Goal: Book appointment/travel/reservation

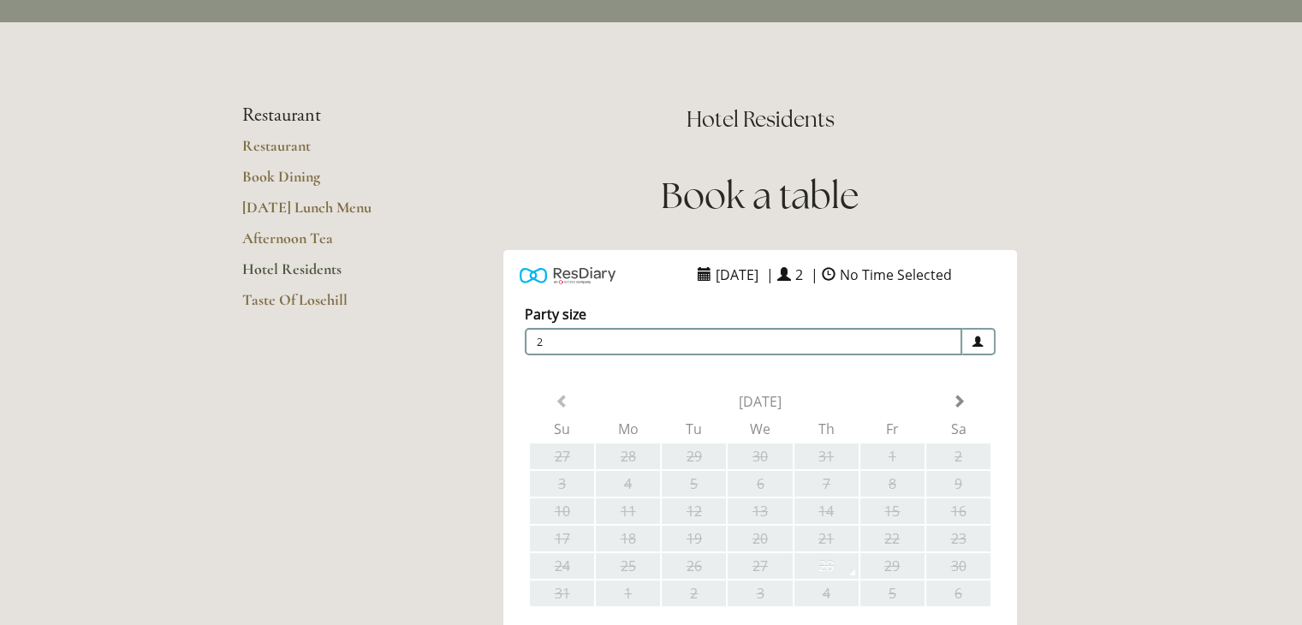
scroll to position [257, 0]
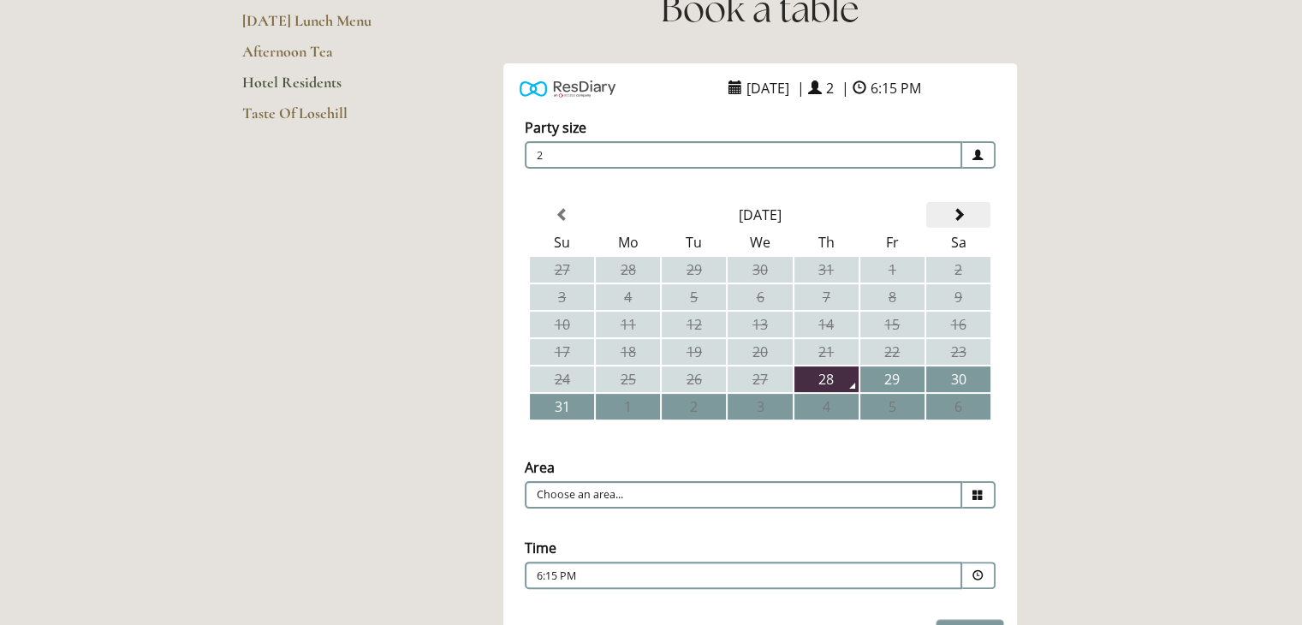
click at [961, 208] on span at bounding box center [958, 215] width 14 height 14
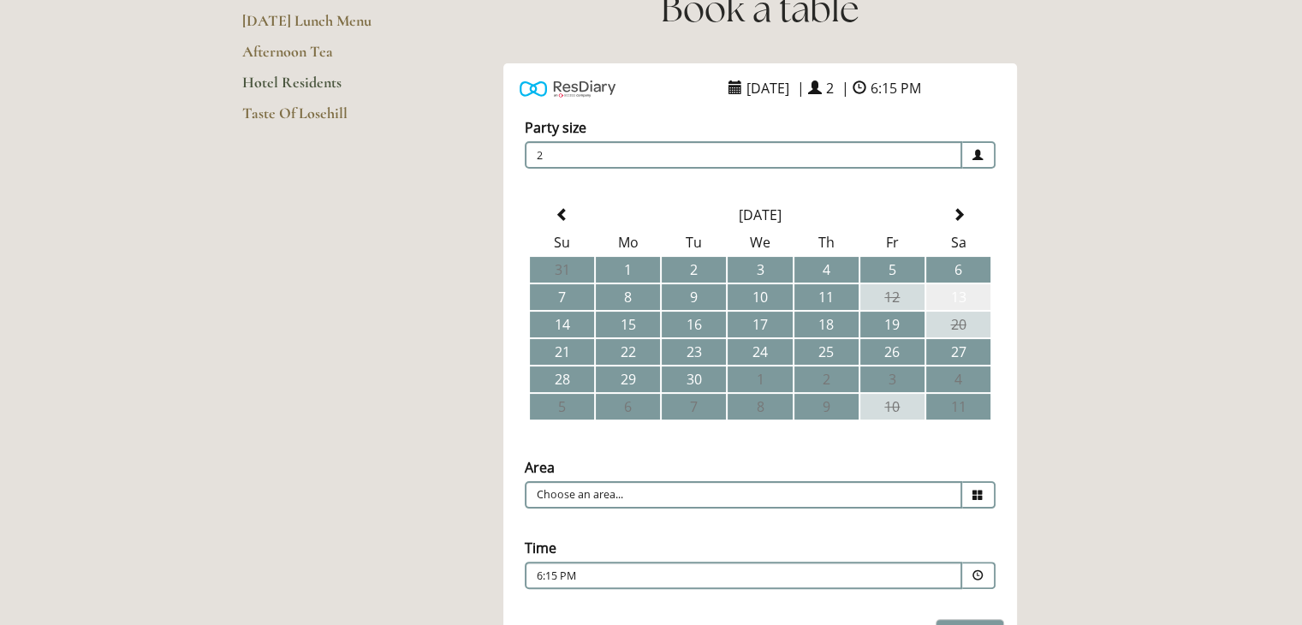
click at [952, 296] on td "13" at bounding box center [958, 297] width 64 height 26
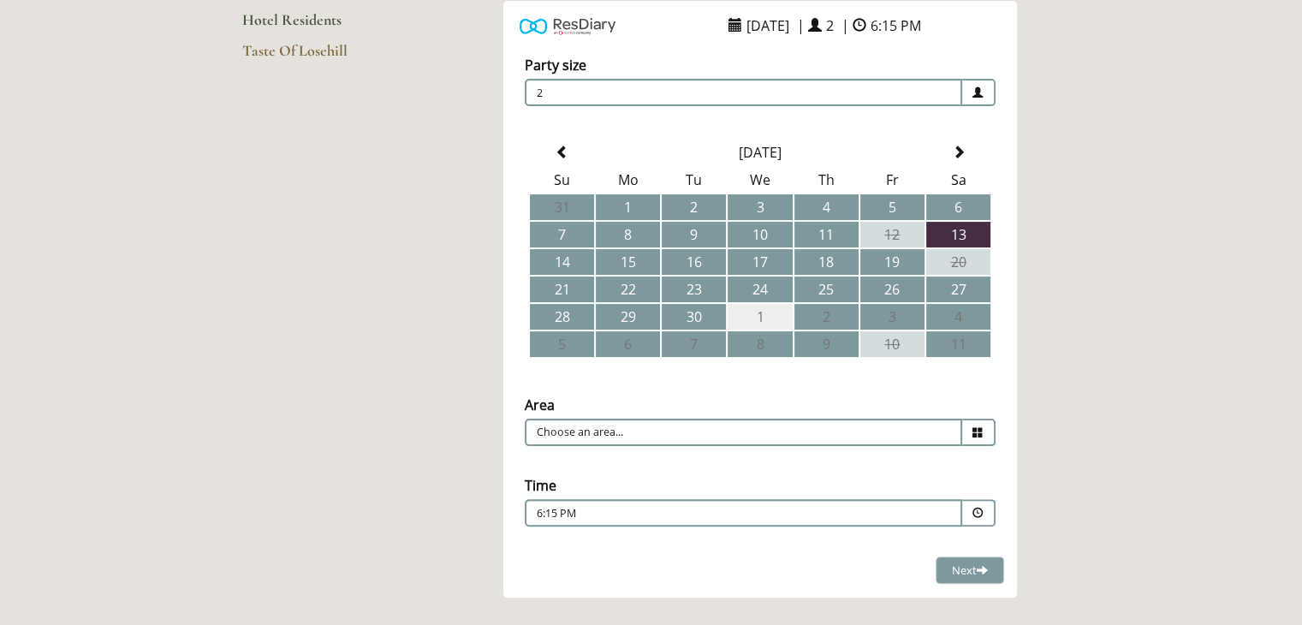
scroll to position [428, 0]
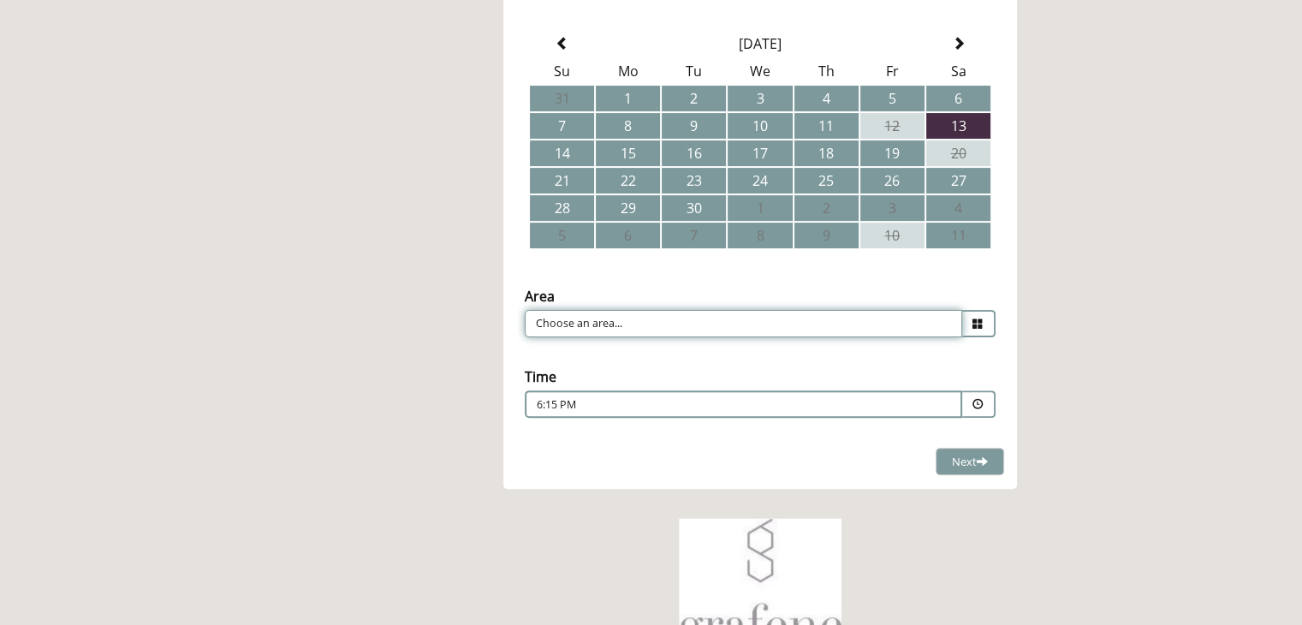
click at [787, 326] on input "Choose an area..." at bounding box center [743, 323] width 437 height 27
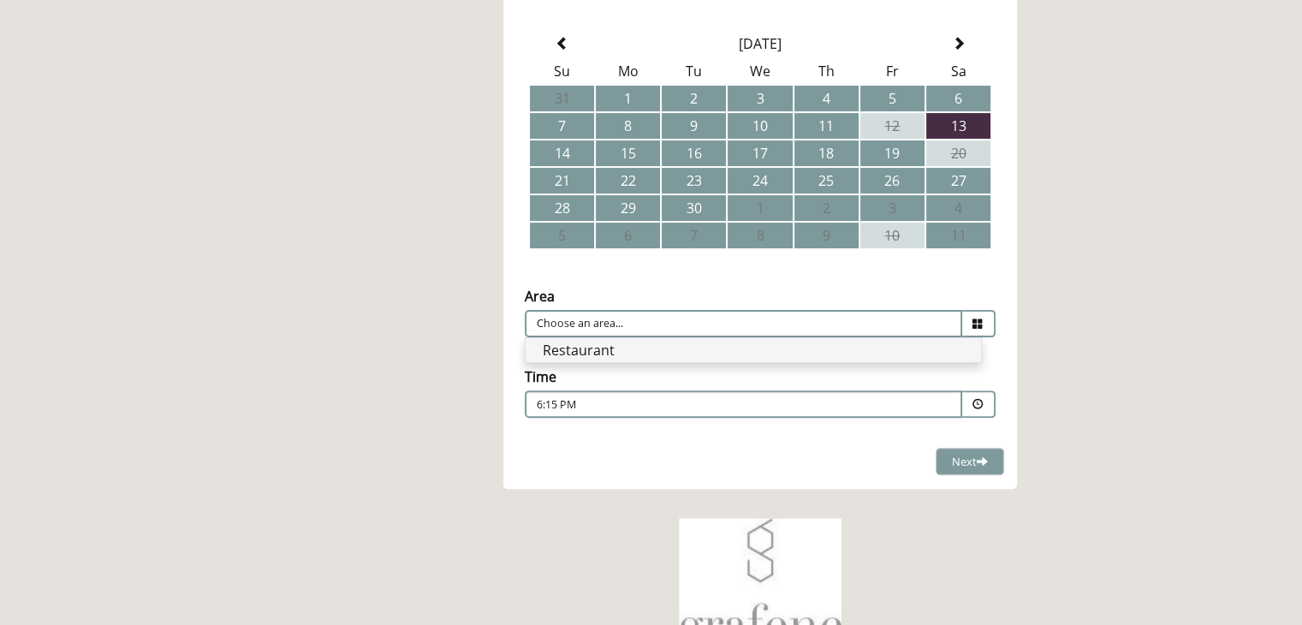
click at [761, 349] on li "Restaurant" at bounding box center [752, 350] width 455 height 24
type input "Restaurant"
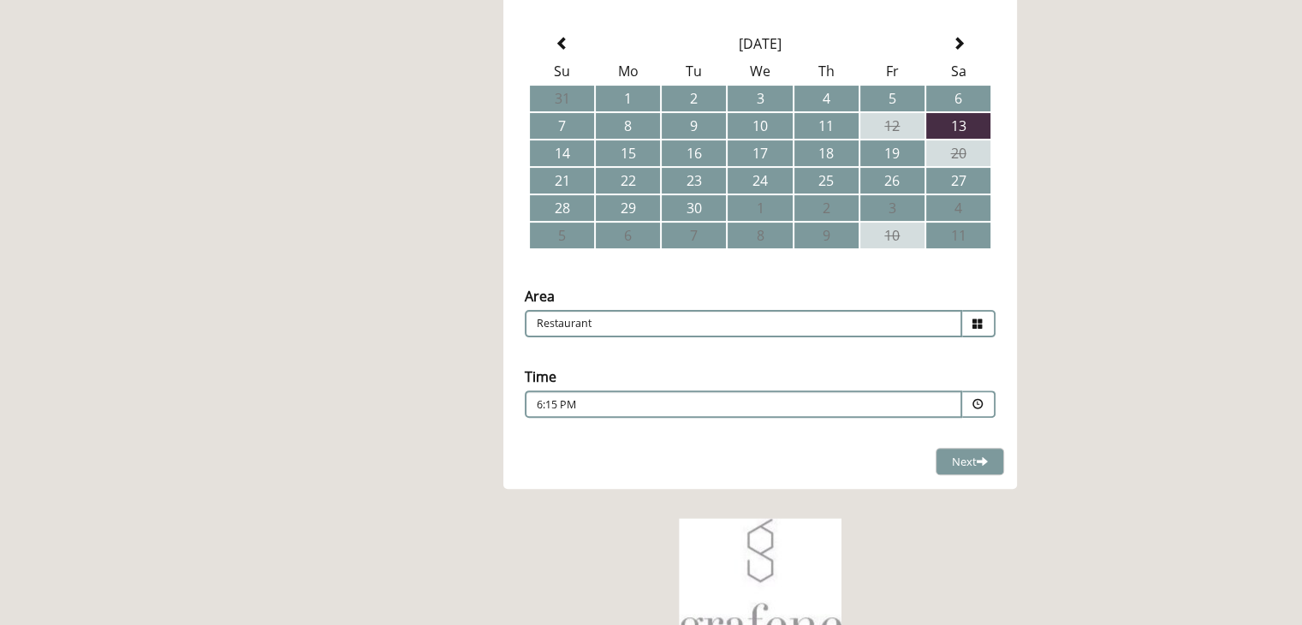
click at [974, 399] on span at bounding box center [977, 404] width 11 height 11
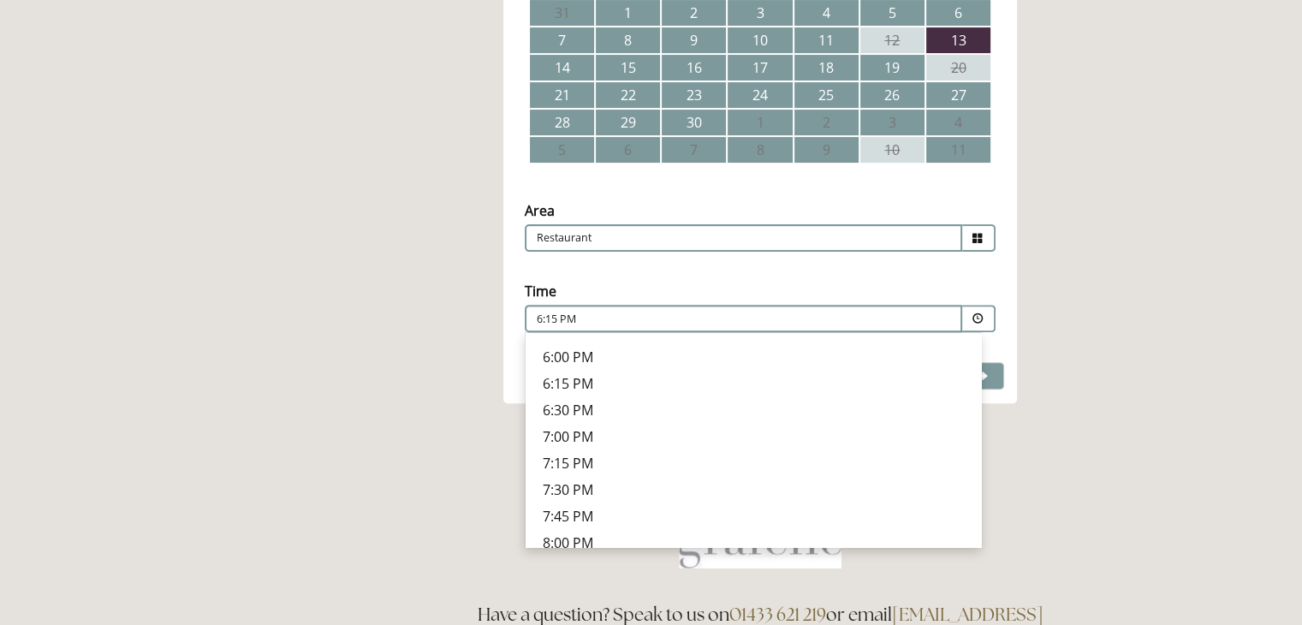
scroll to position [567, 0]
click at [677, 447] on p "7:15 PM" at bounding box center [753, 456] width 421 height 19
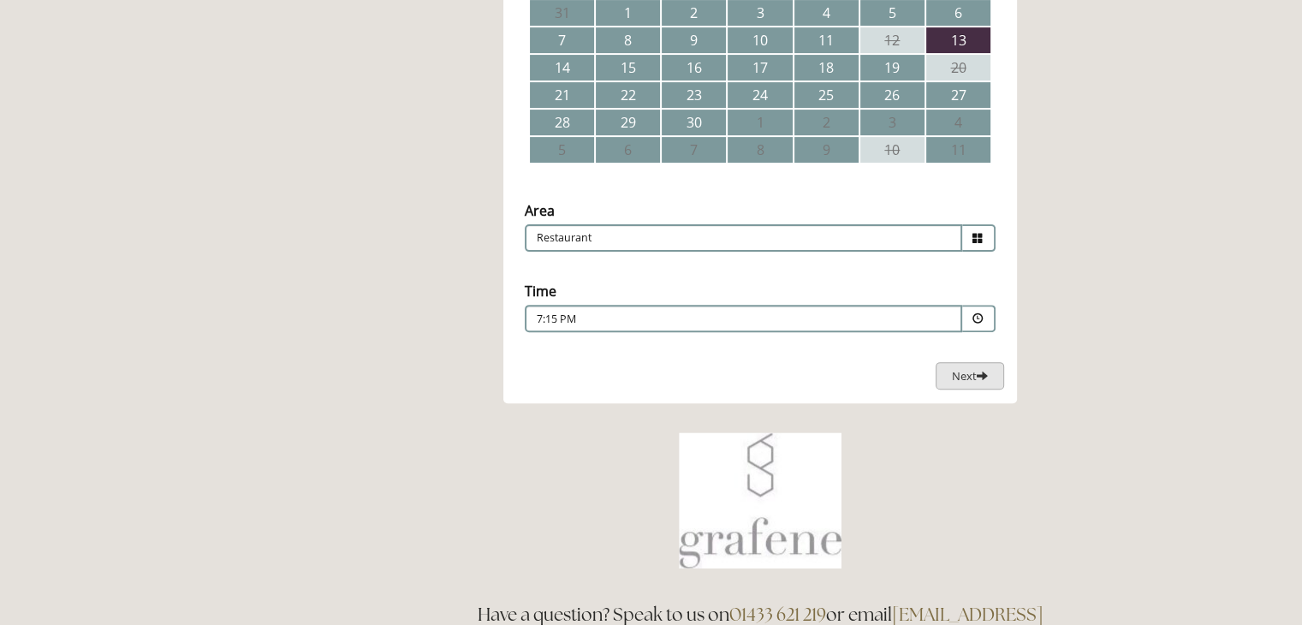
click at [978, 371] on span at bounding box center [982, 375] width 11 height 11
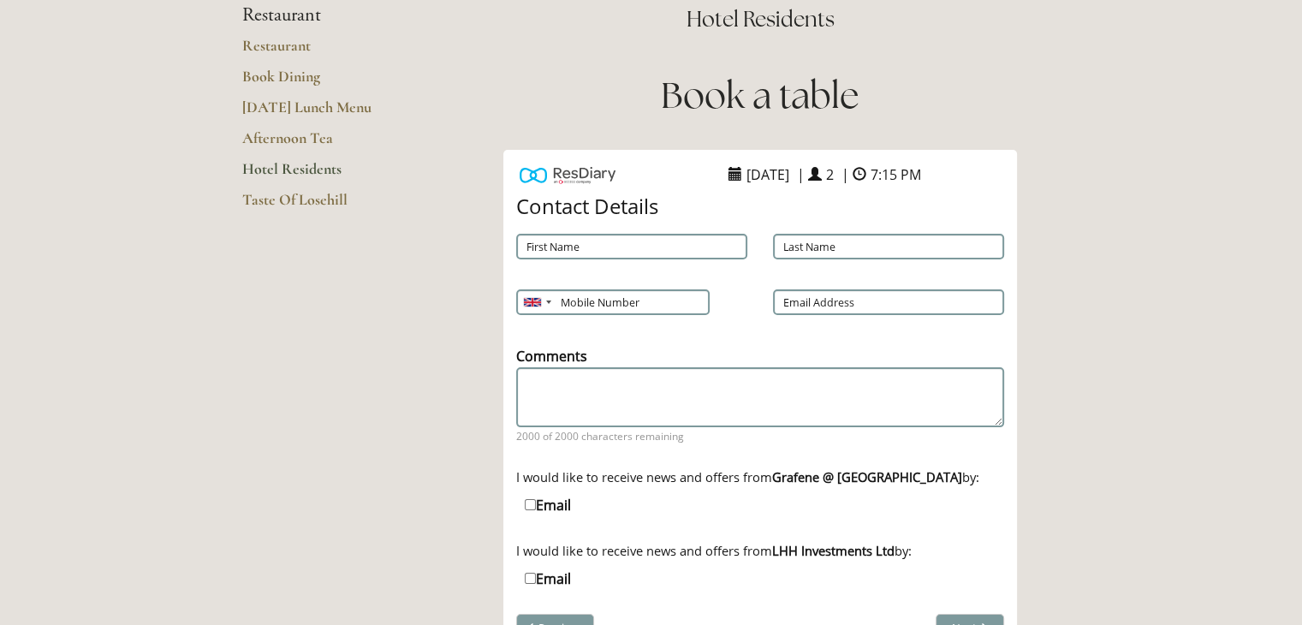
scroll to position [168, 0]
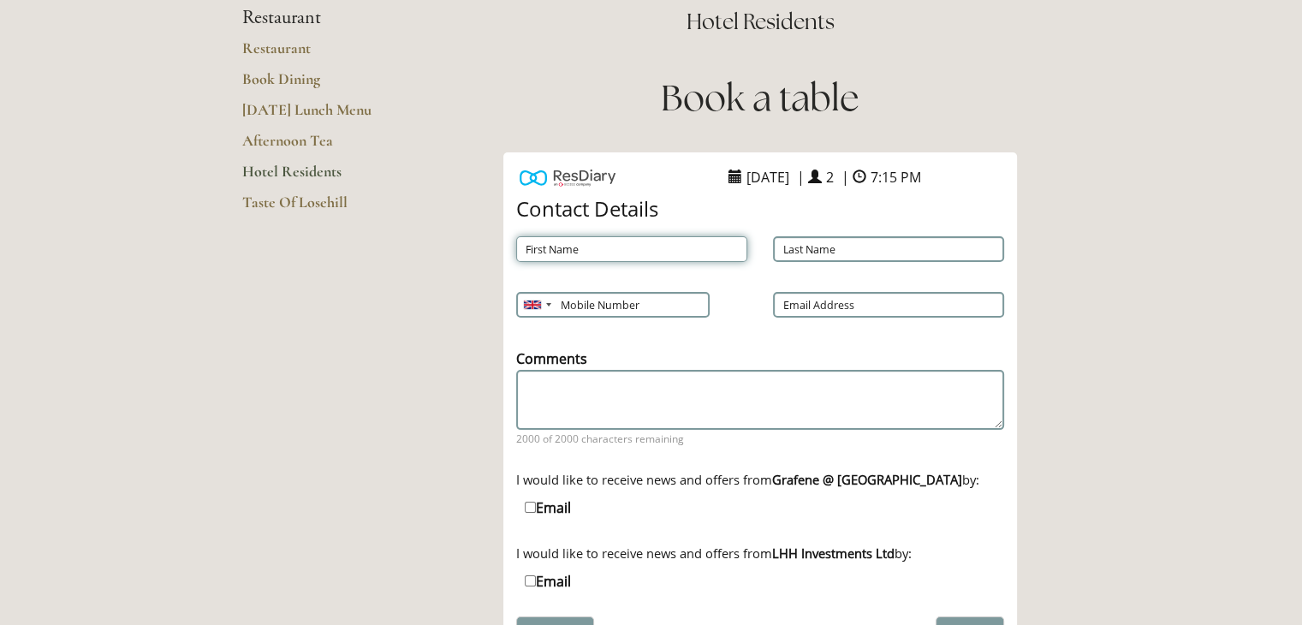
click at [661, 252] on input "First Name" at bounding box center [631, 249] width 231 height 26
type input "Robert"
type input "Whittle"
click at [616, 304] on input "Mobile Number" at bounding box center [612, 305] width 192 height 26
click at [565, 302] on input "07727673098" at bounding box center [612, 305] width 192 height 26
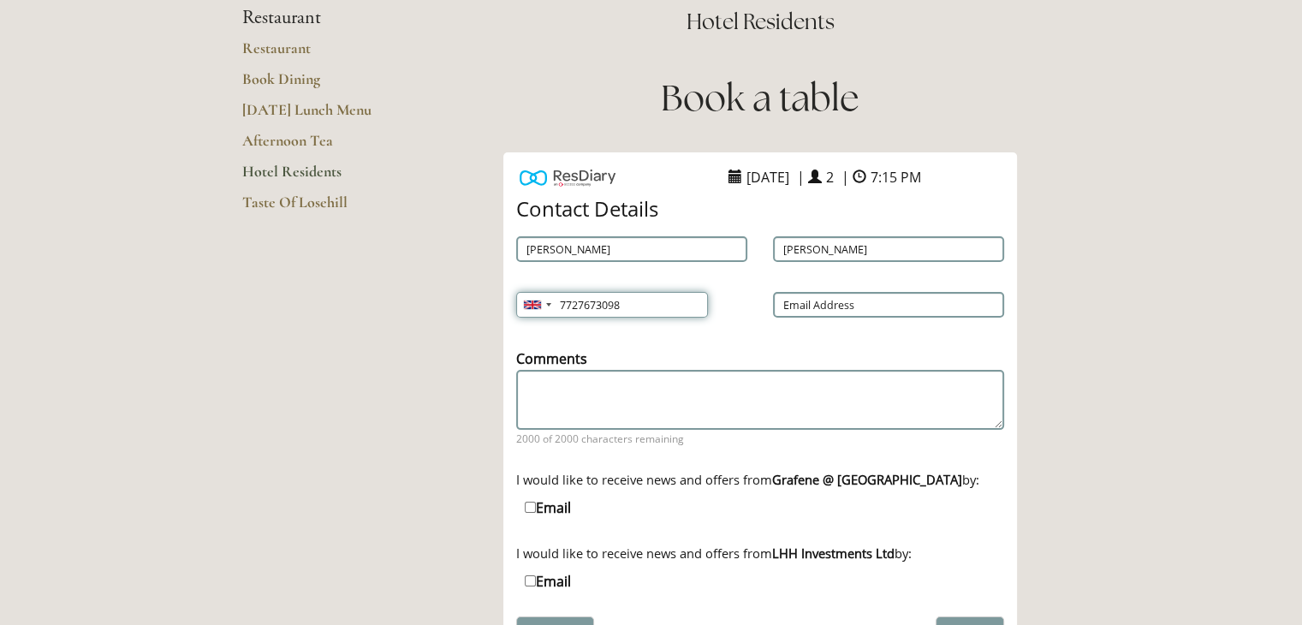
type input "7727673098"
click at [792, 302] on input "Email Address" at bounding box center [888, 305] width 231 height 26
type input "robwhittle07@gmail.com"
click at [829, 397] on textarea "Comments" at bounding box center [760, 399] width 488 height 58
paste textarea "202508271509615"
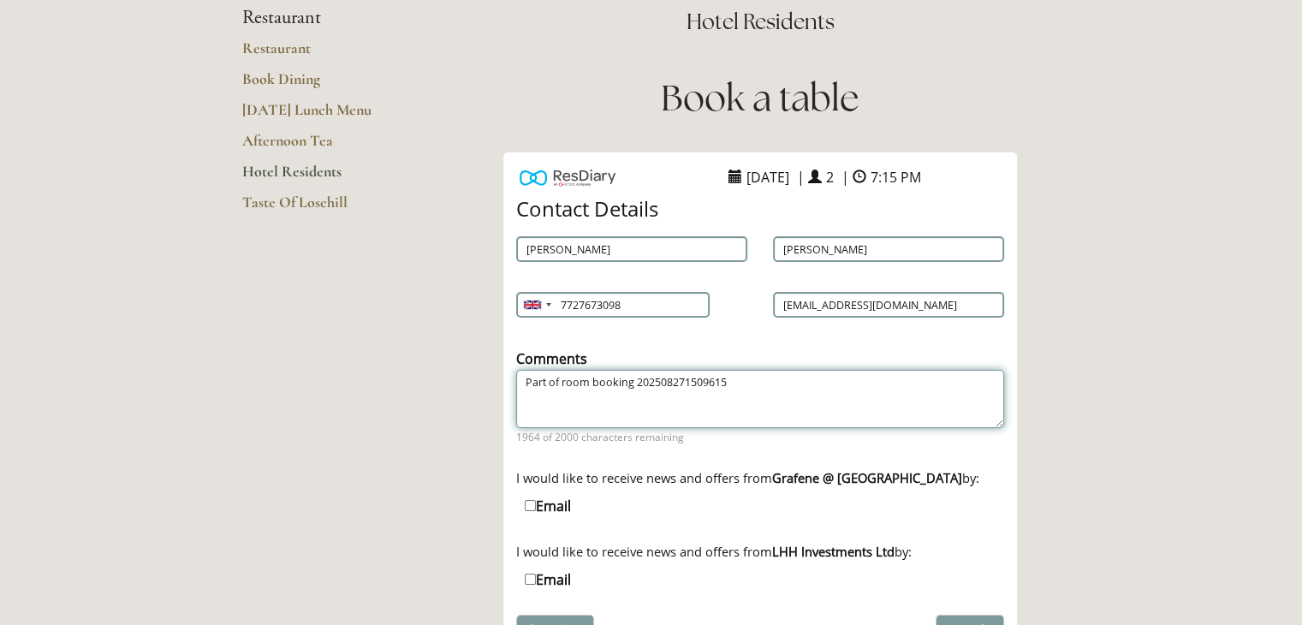
drag, startPoint x: 635, startPoint y: 377, endPoint x: 650, endPoint y: 374, distance: 15.8
click at [636, 377] on textarea "Part of room booking 202508271509615" at bounding box center [760, 399] width 488 height 58
drag, startPoint x: 561, startPoint y: 381, endPoint x: 591, endPoint y: 377, distance: 29.4
click at [591, 377] on textarea "Part of room booking reservation 202508271509615" at bounding box center [760, 399] width 488 height 58
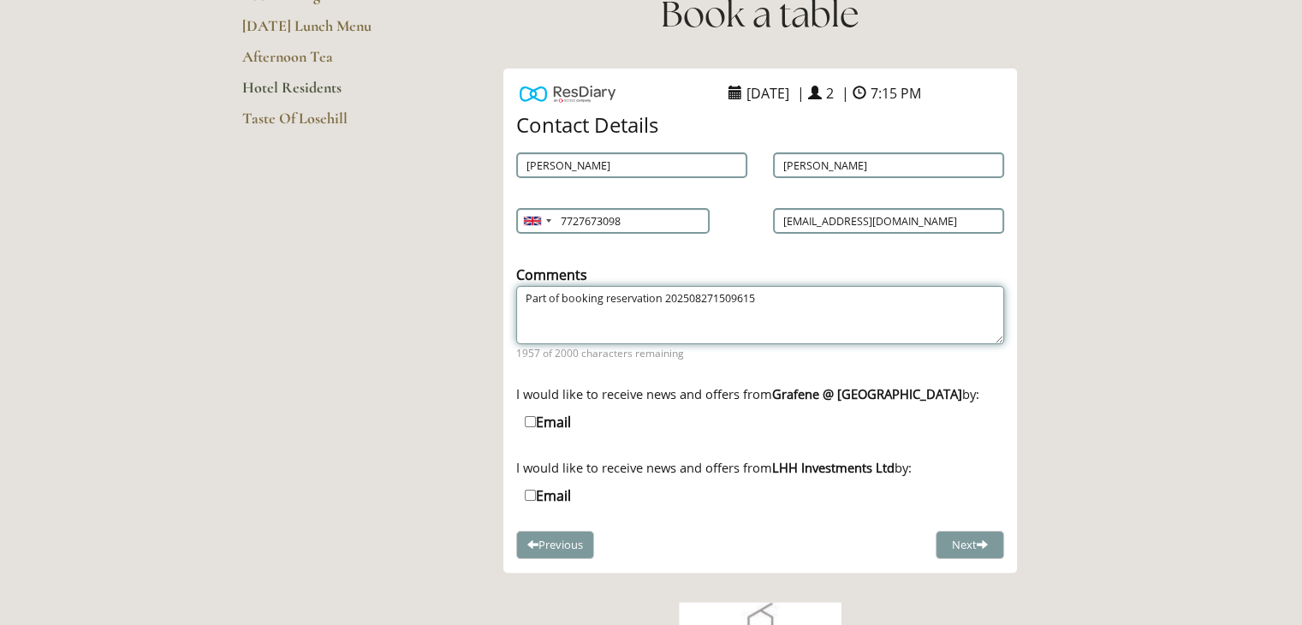
scroll to position [339, 0]
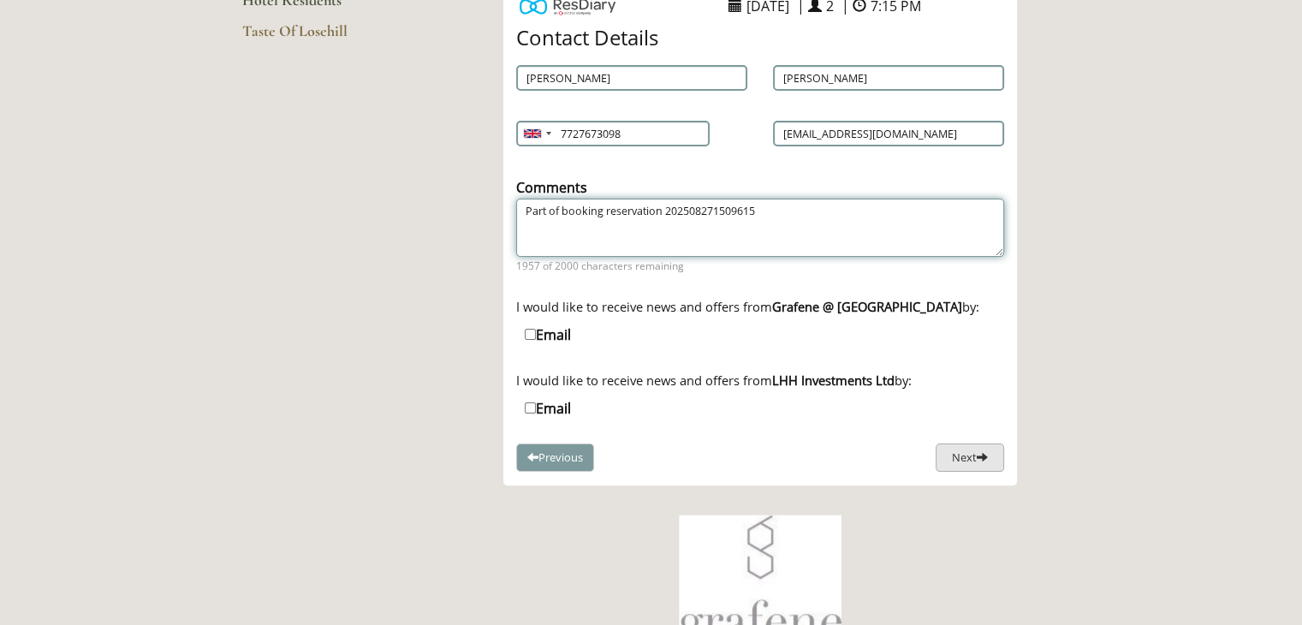
type textarea "Part of booking reservation 202508271509615"
click at [975, 454] on button "Next" at bounding box center [969, 459] width 68 height 28
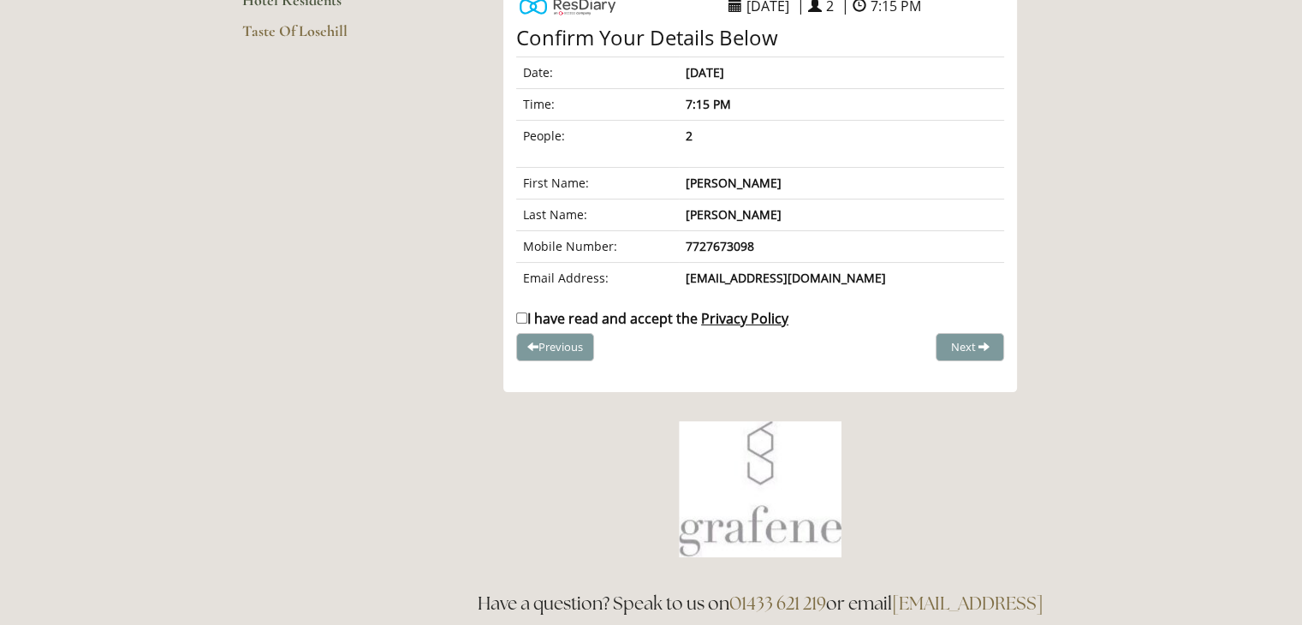
click at [527, 318] on label "I have read and accept the Privacy Policy" at bounding box center [652, 318] width 272 height 19
click at [527, 318] on input "I have read and accept the Privacy Policy" at bounding box center [521, 317] width 11 height 11
checkbox input "true"
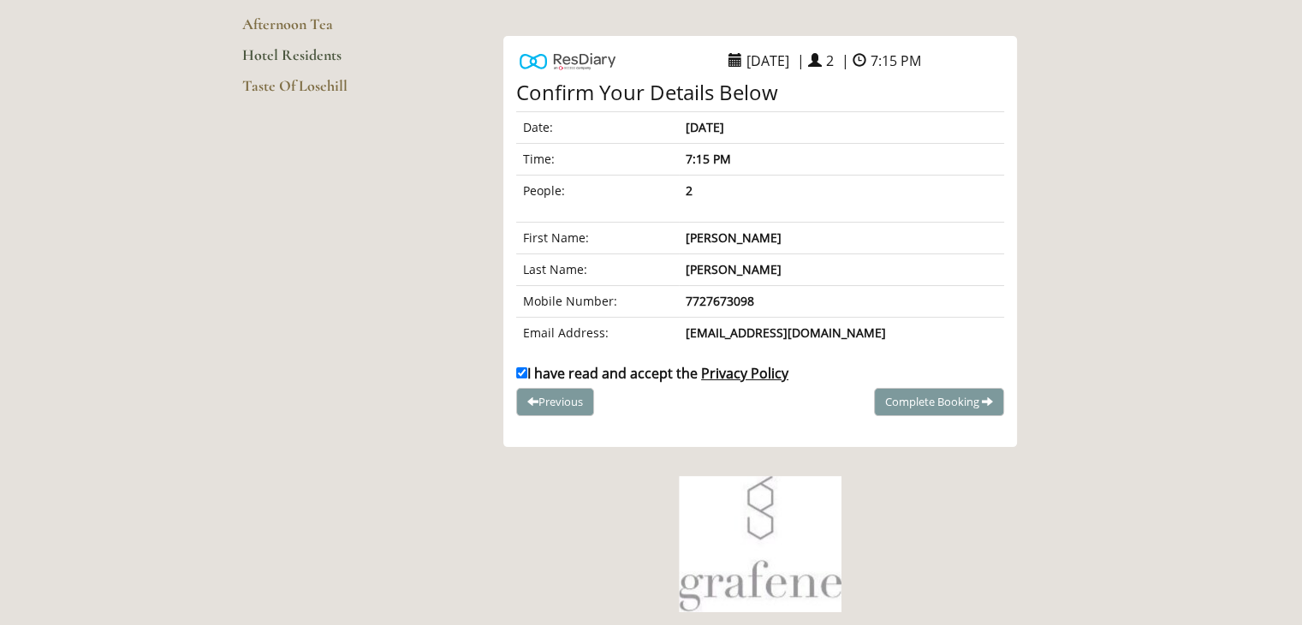
scroll to position [253, 0]
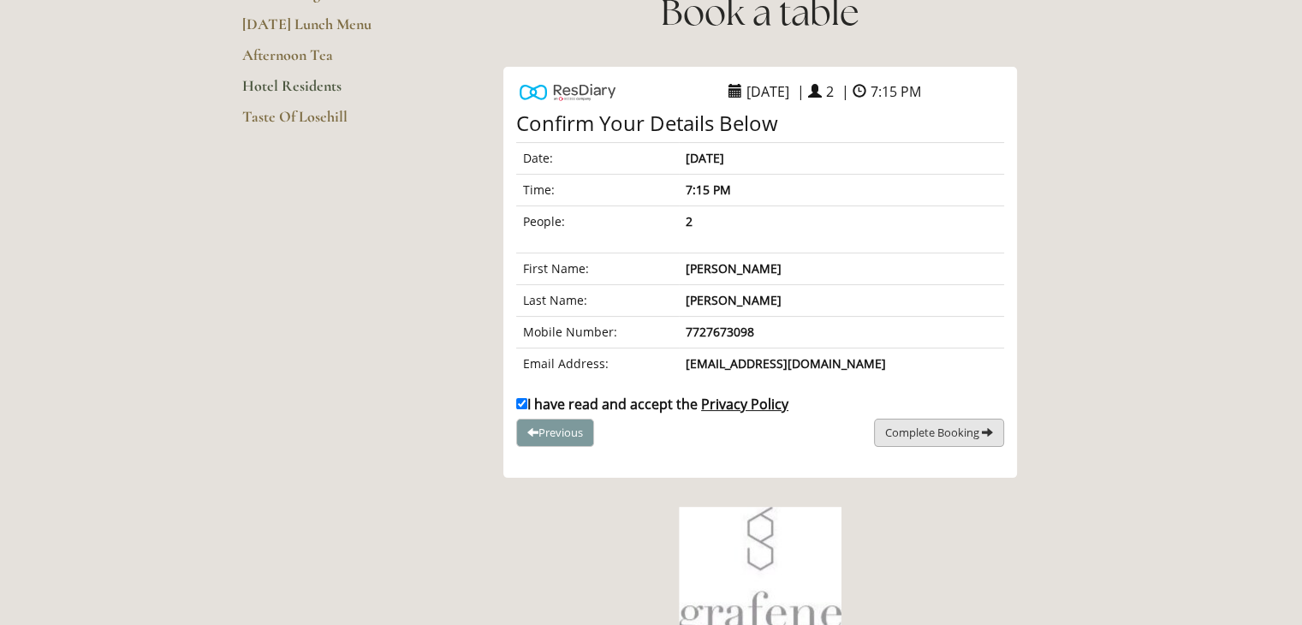
click at [935, 429] on span "Complete Booking" at bounding box center [932, 431] width 94 height 15
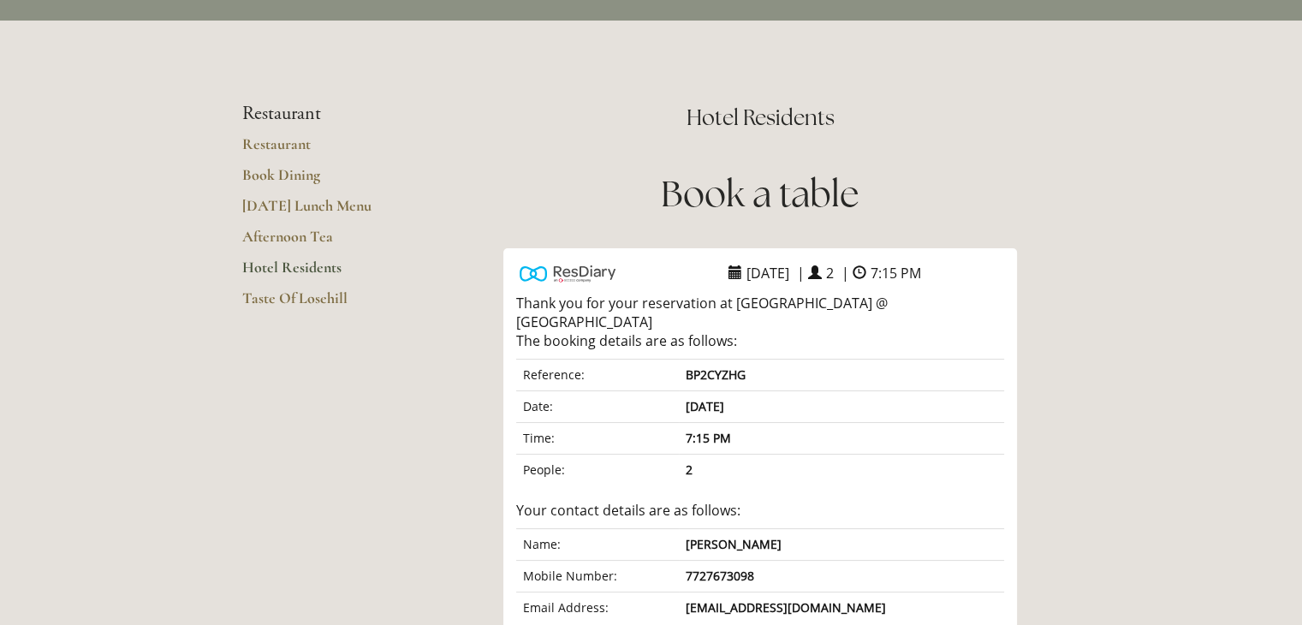
scroll to position [0, 0]
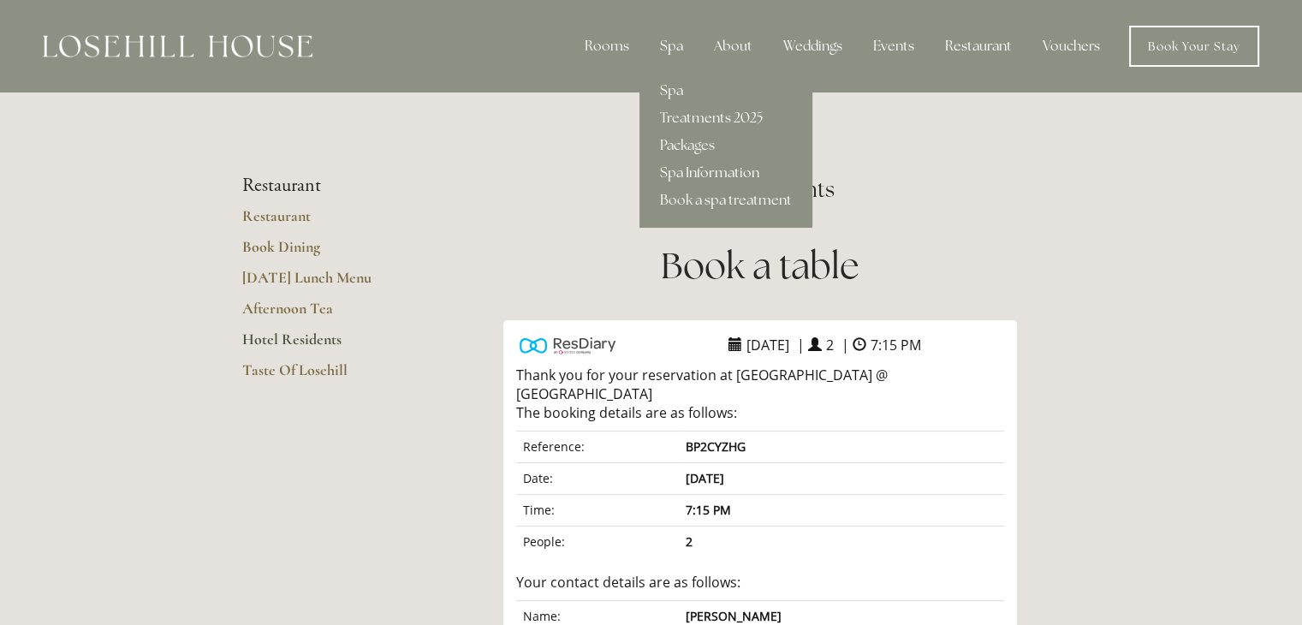
click at [681, 169] on link "Spa Information" at bounding box center [725, 172] width 173 height 27
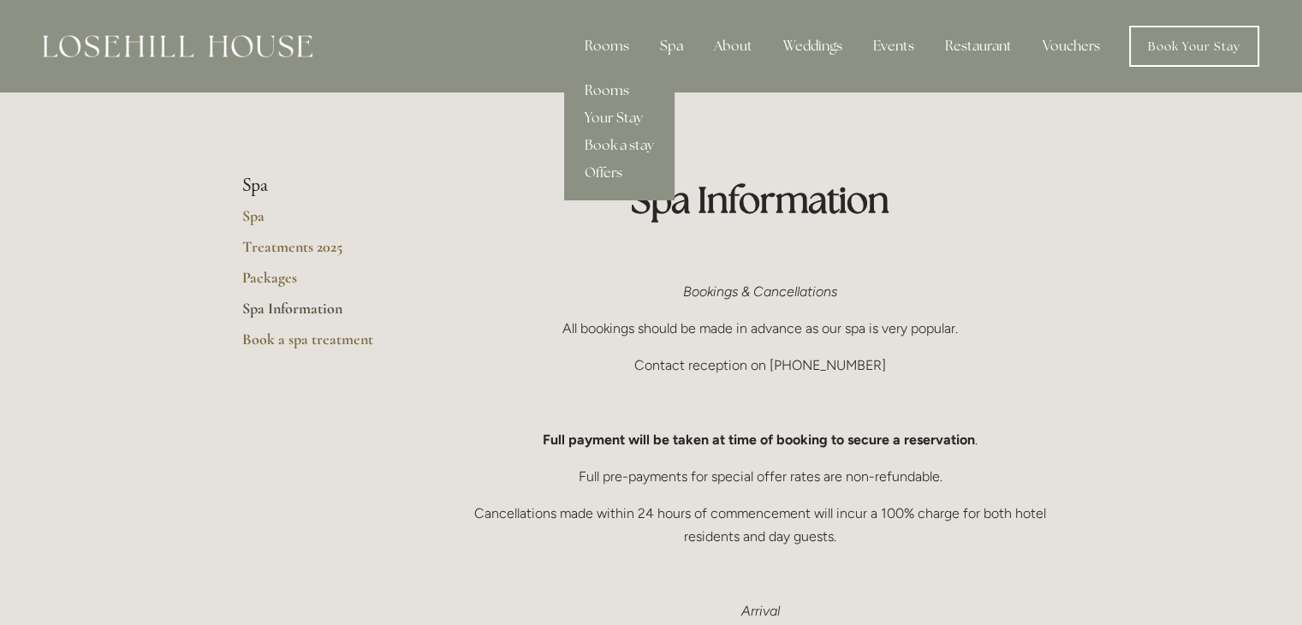
click at [616, 87] on link "Rooms" at bounding box center [619, 90] width 110 height 27
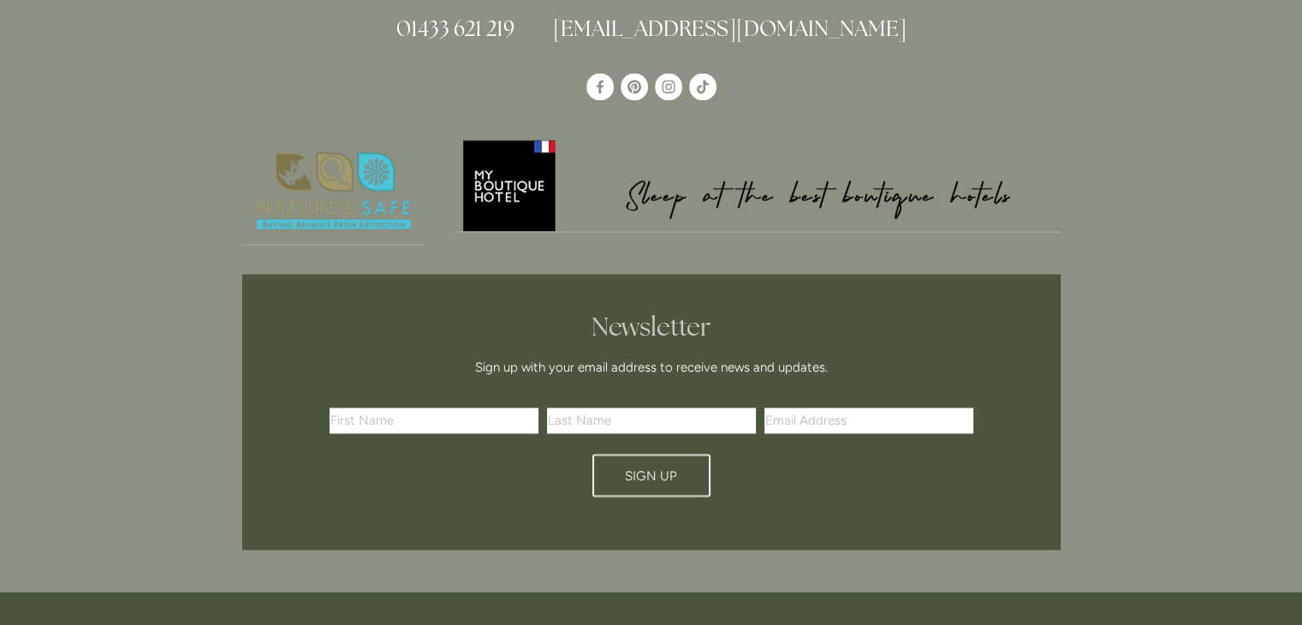
scroll to position [3081, 0]
